Goal: Use online tool/utility: Utilize a website feature to perform a specific function

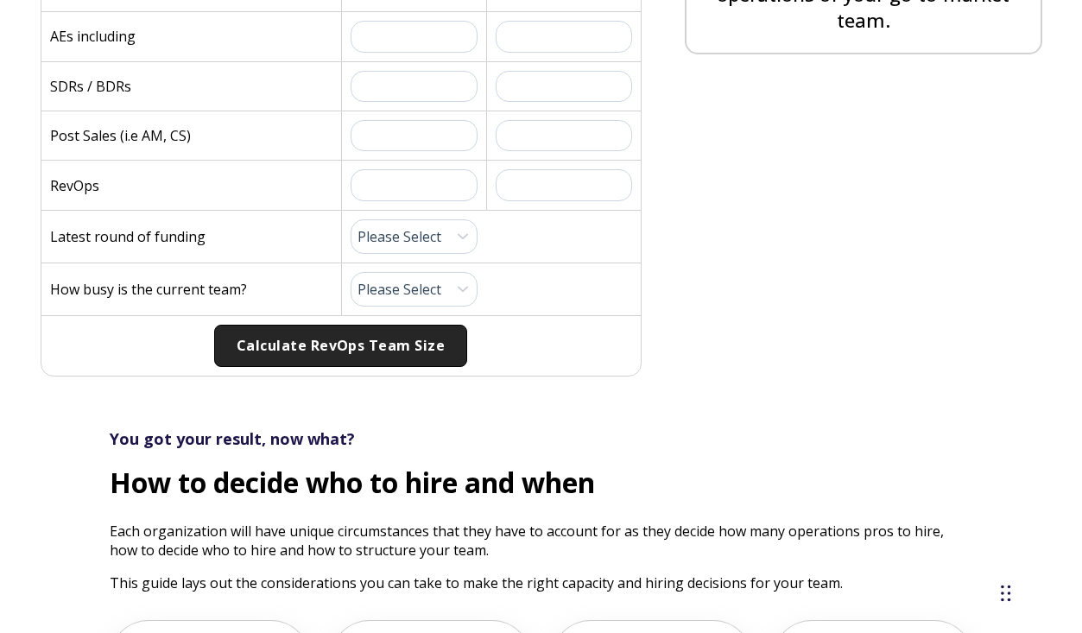
scroll to position [658, 0]
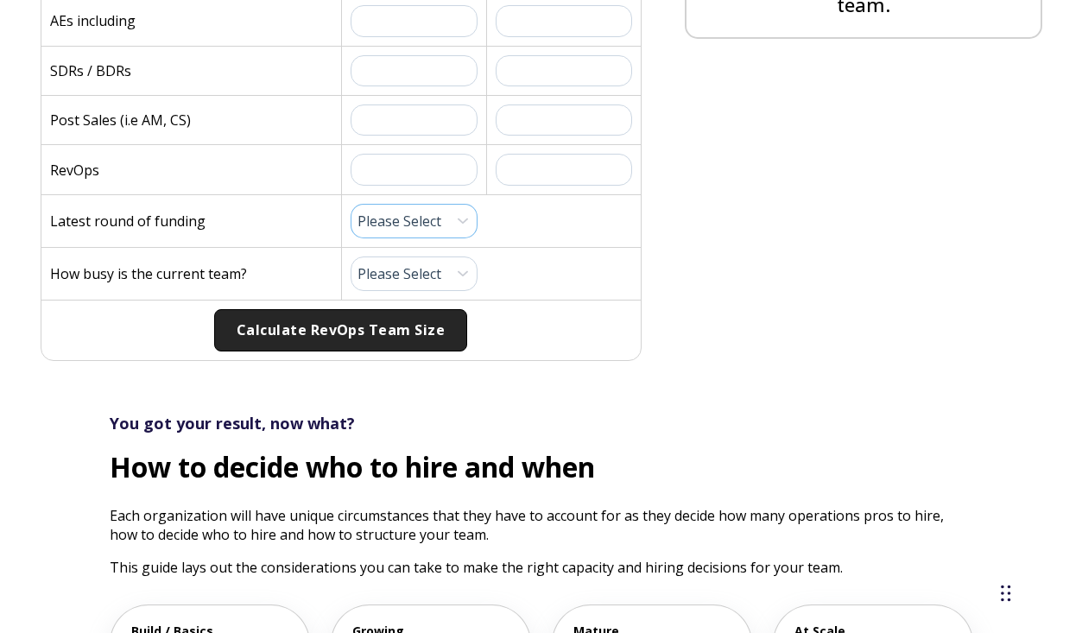
click at [418, 211] on select "Please Select Pre-Seed Seed Series A Series B Series C Late Stage" at bounding box center [415, 221] width 128 height 35
select select "series-a"
click at [351, 204] on select "Please Select Pre-Seed Seed Series A Series B Series C Late Stage" at bounding box center [415, 221] width 128 height 35
click at [382, 273] on select "Please Select 1 (Plenty of Bandwidth) 2 3 4 5 6 7 8 9 10 (Totally Underwater)" at bounding box center [415, 273] width 128 height 35
select select "4"
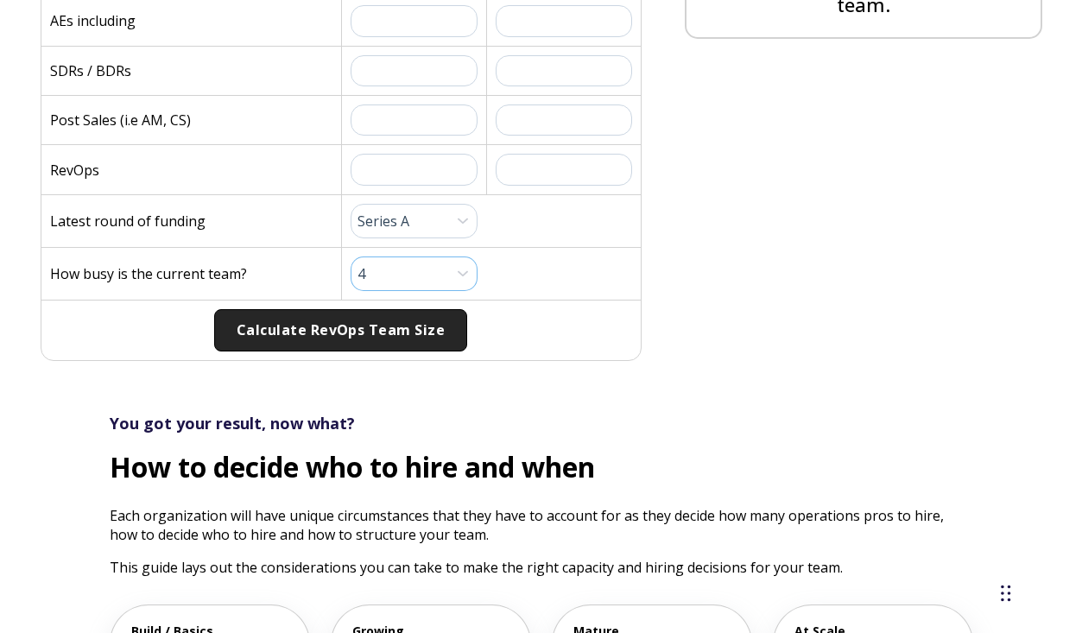
click at [351, 256] on select "Please Select 1 (Plenty of Bandwidth) 2 3 4 5 6 7 8 9 10 (Totally Underwater)" at bounding box center [415, 273] width 128 height 35
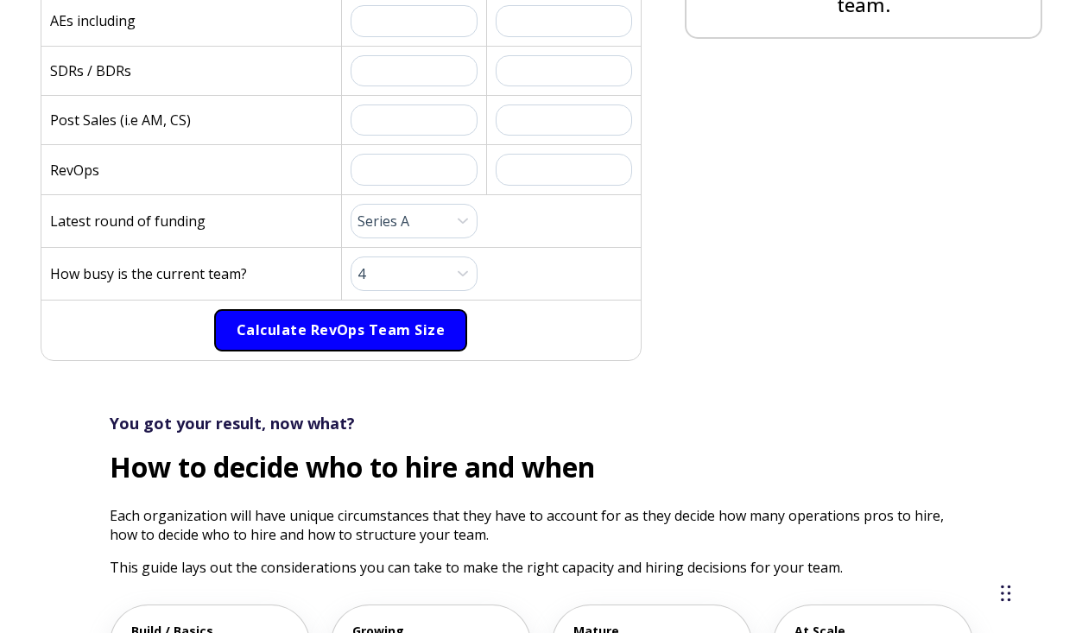
click at [383, 332] on button "Calculate RevOps Team Size" at bounding box center [340, 330] width 253 height 43
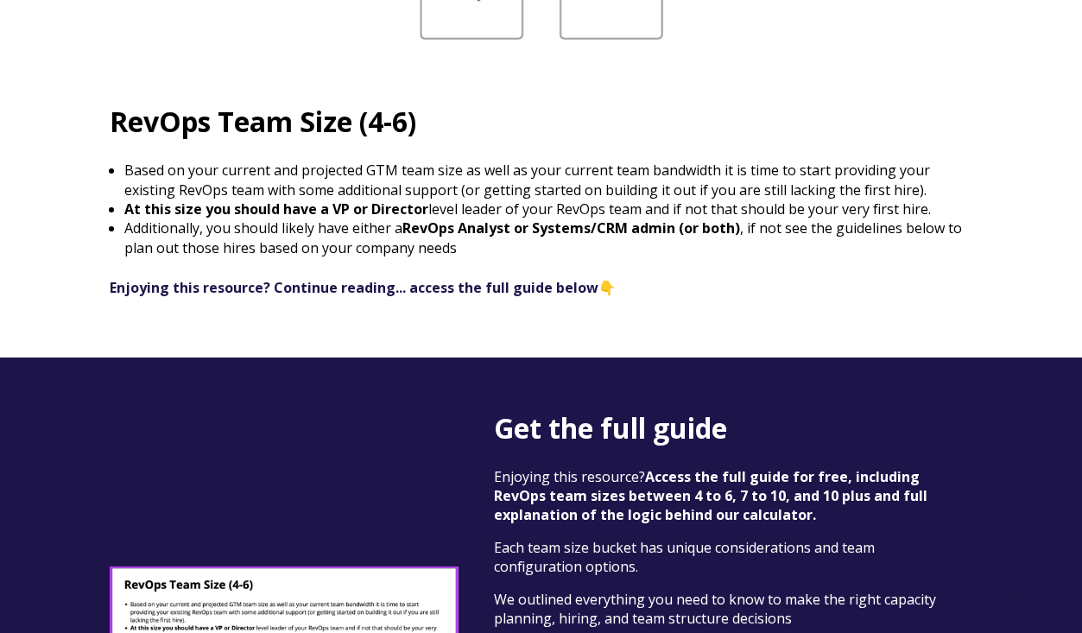
scroll to position [2607, 0]
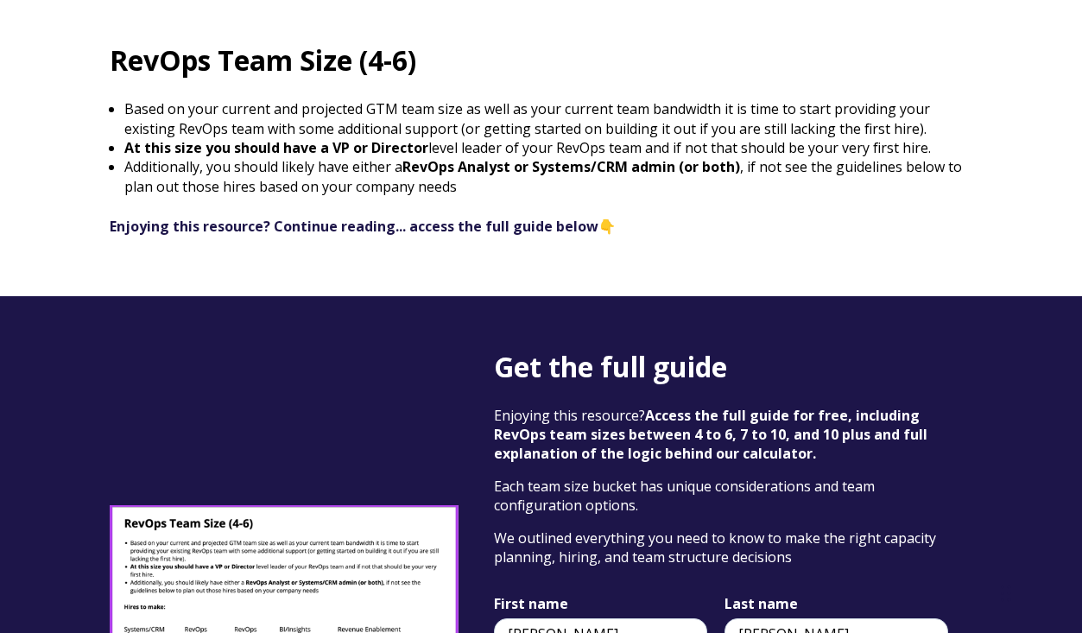
click at [402, 296] on div "Get the full guide Enjoying this resource? Access the full guide for free, incl…" at bounding box center [541, 613] width 1082 height 635
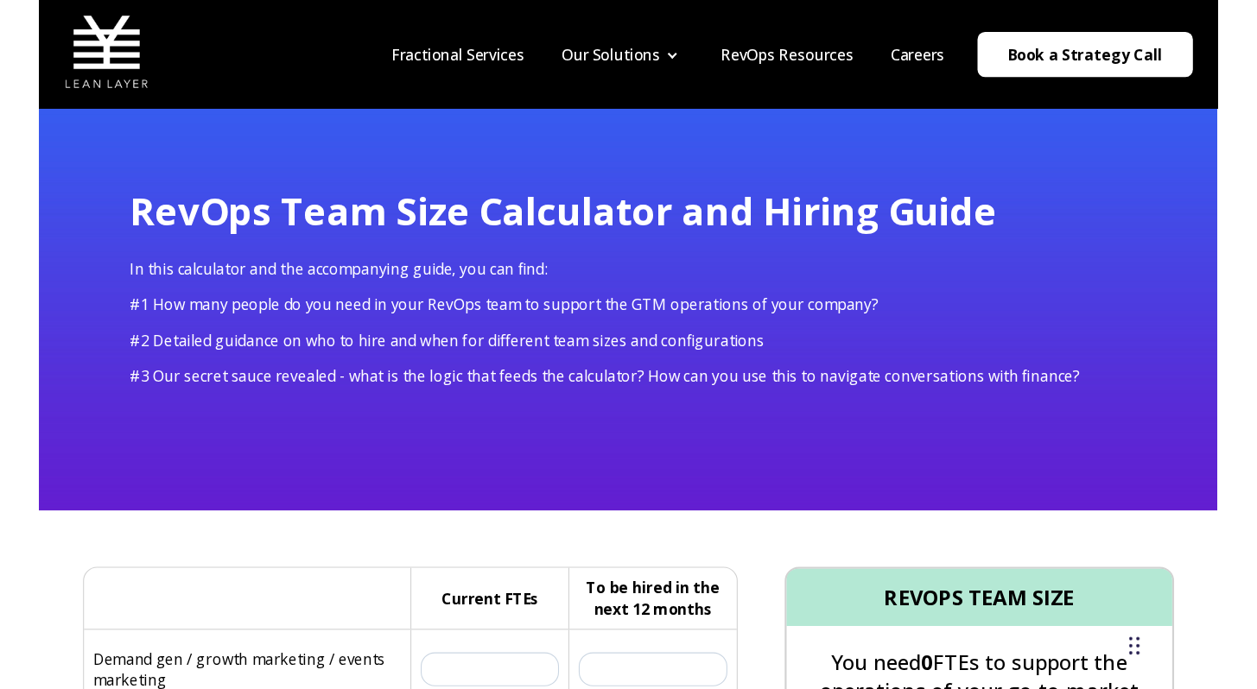
scroll to position [0, 0]
